Goal: Task Accomplishment & Management: Use online tool/utility

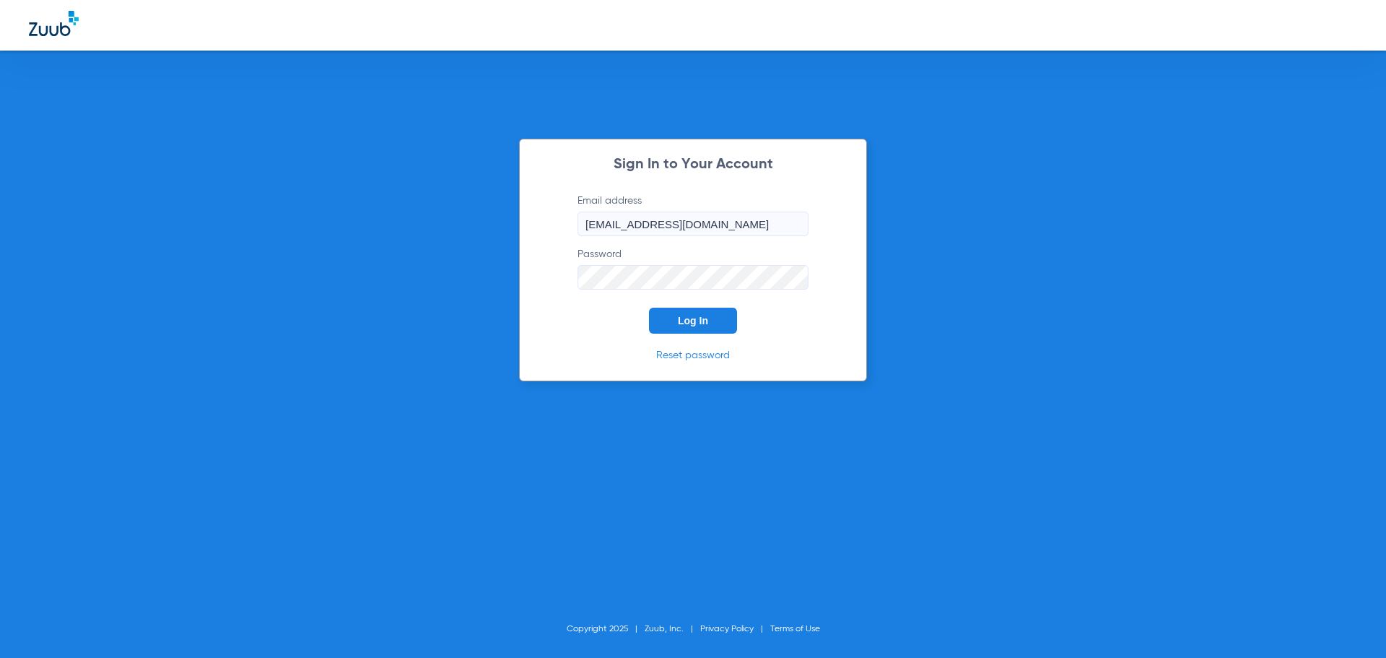
click at [690, 326] on span "Log In" at bounding box center [693, 321] width 30 height 12
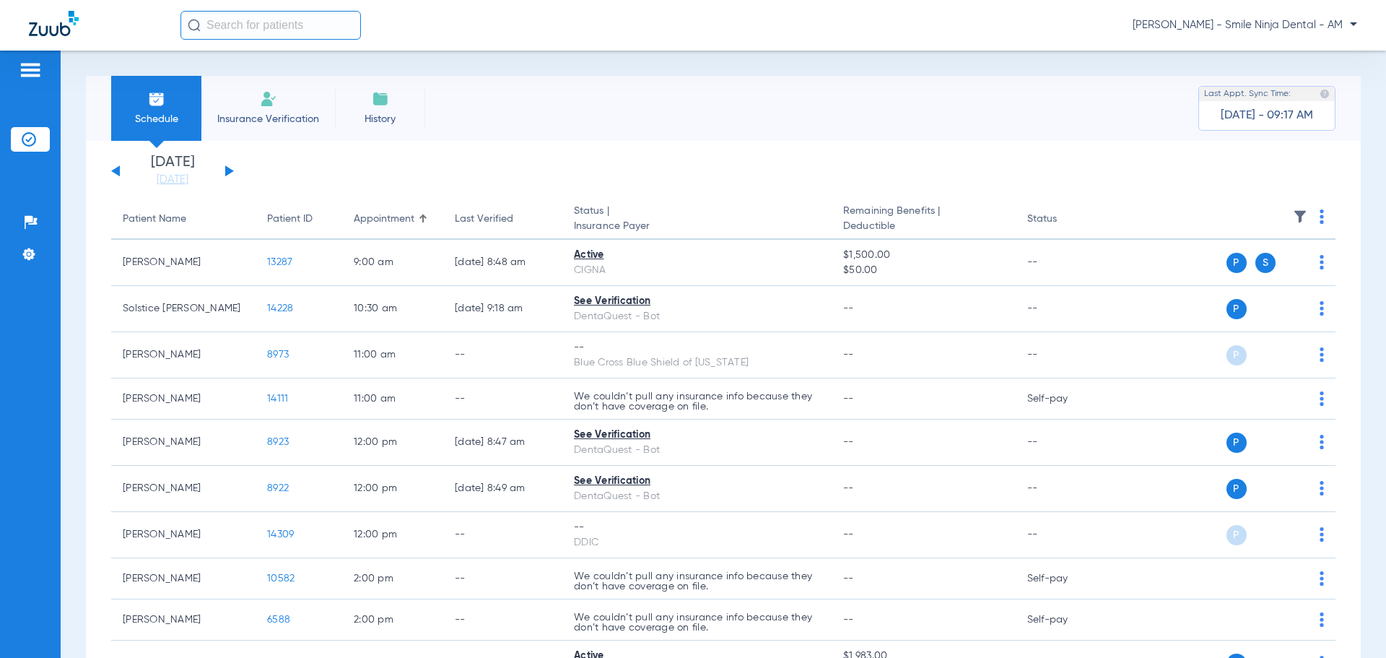
click at [1308, 217] on th at bounding box center [1224, 219] width 223 height 40
click at [1320, 217] on img at bounding box center [1322, 216] width 4 height 14
click at [1261, 282] on button "Verify All" at bounding box center [1255, 273] width 113 height 29
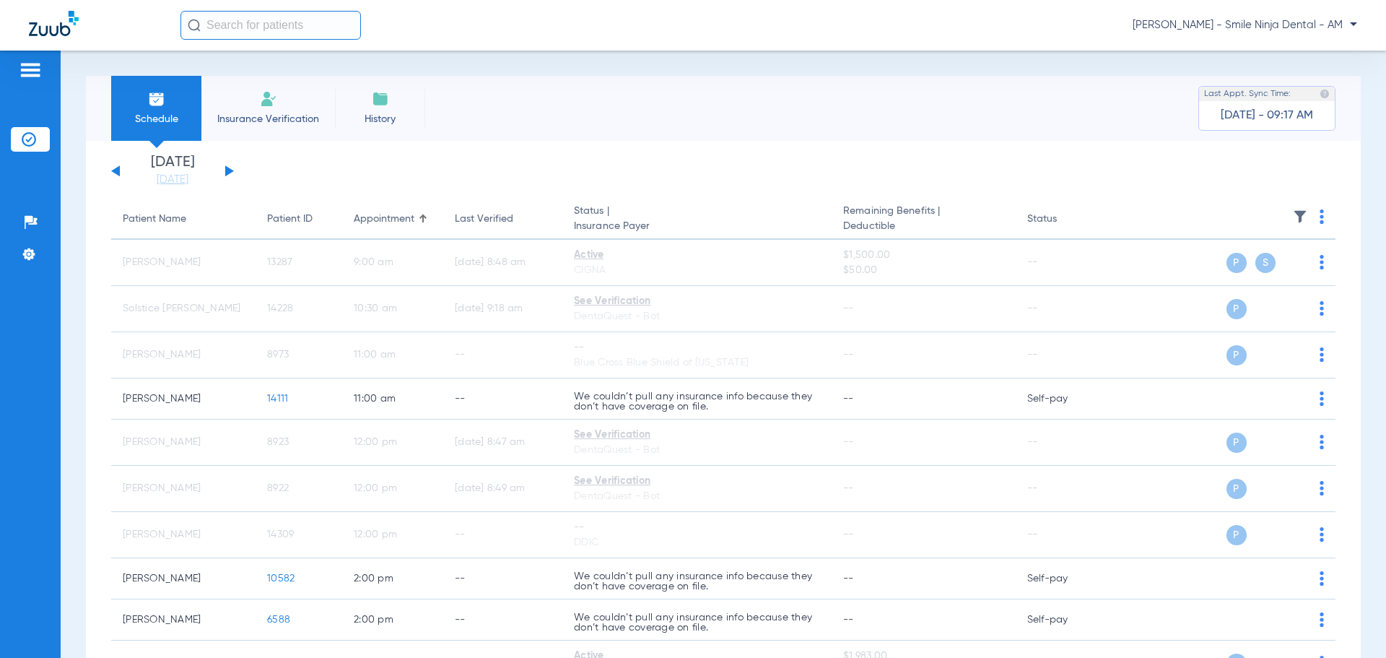
click at [228, 177] on div "[DATE] [DATE] [DATE] [DATE] [DATE] [DATE] [DATE] [DATE] [DATE] [DATE] [DATE] [D…" at bounding box center [172, 171] width 123 height 32
click at [229, 172] on button at bounding box center [229, 170] width 9 height 11
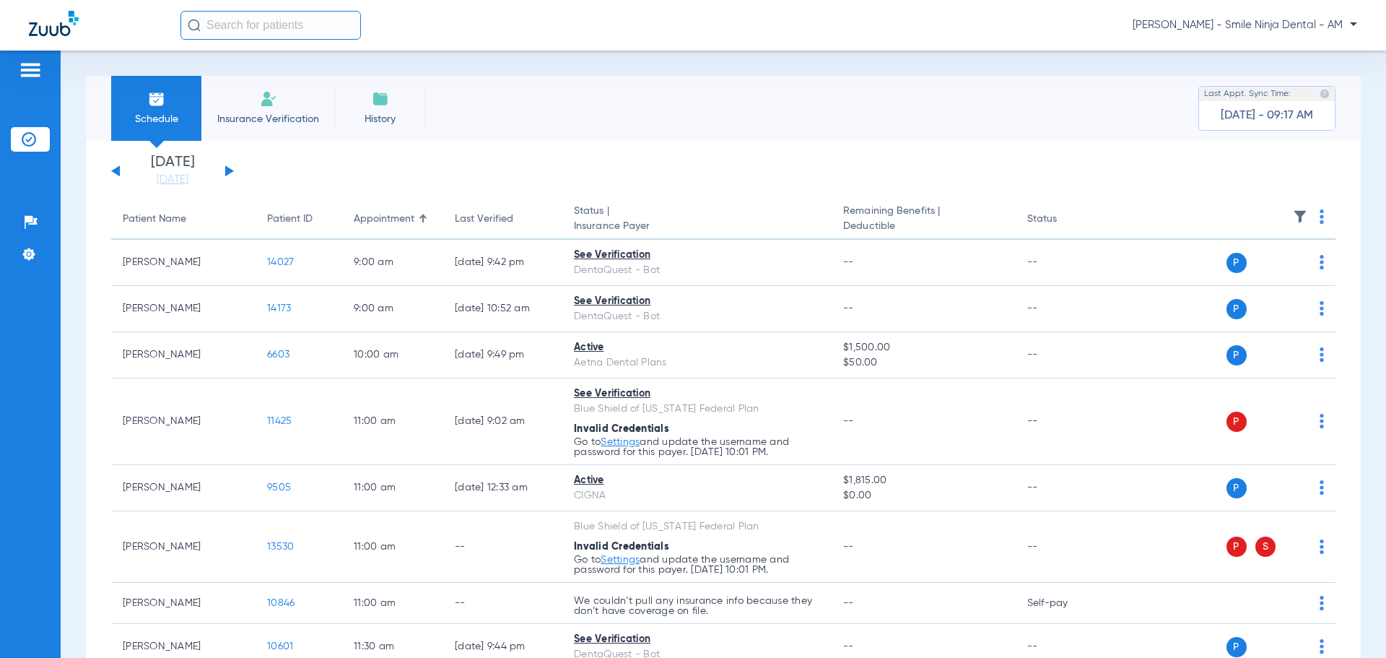
click at [1320, 220] on img at bounding box center [1322, 216] width 4 height 14
click at [1274, 268] on button "Verify All" at bounding box center [1255, 273] width 113 height 29
